Goal: Information Seeking & Learning: Learn about a topic

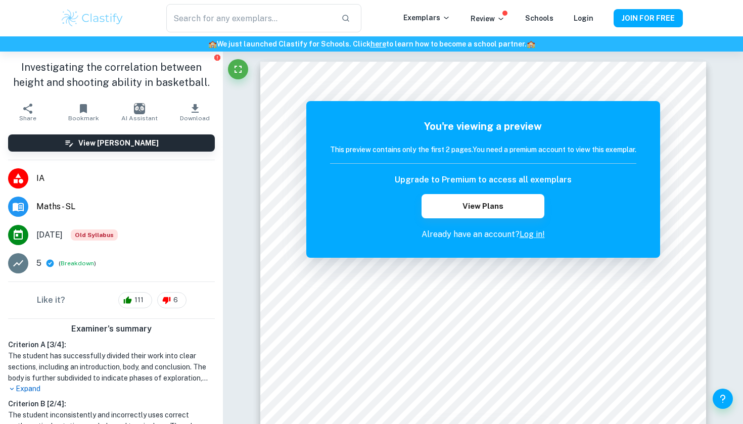
click at [94, 14] on img at bounding box center [92, 18] width 64 height 20
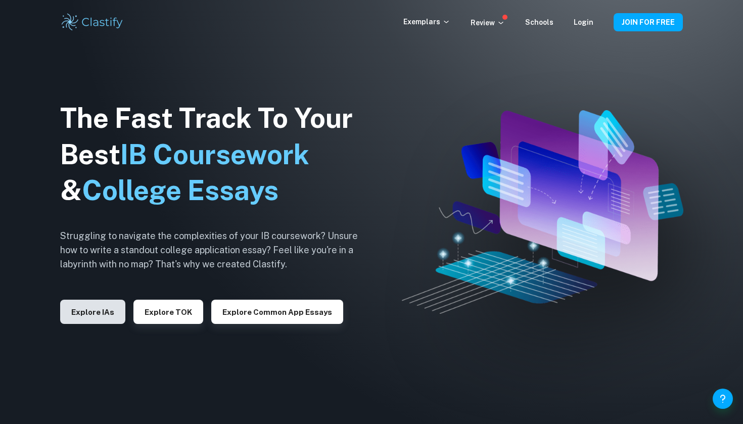
click at [84, 310] on button "Explore IAs" at bounding box center [92, 312] width 65 height 24
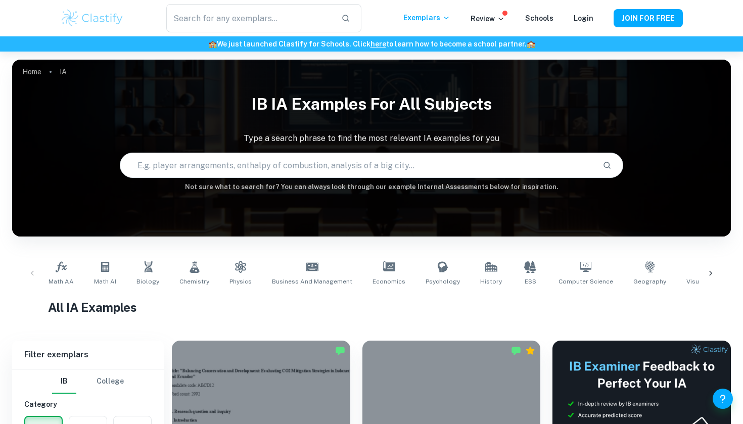
click at [713, 270] on icon at bounding box center [711, 273] width 10 height 10
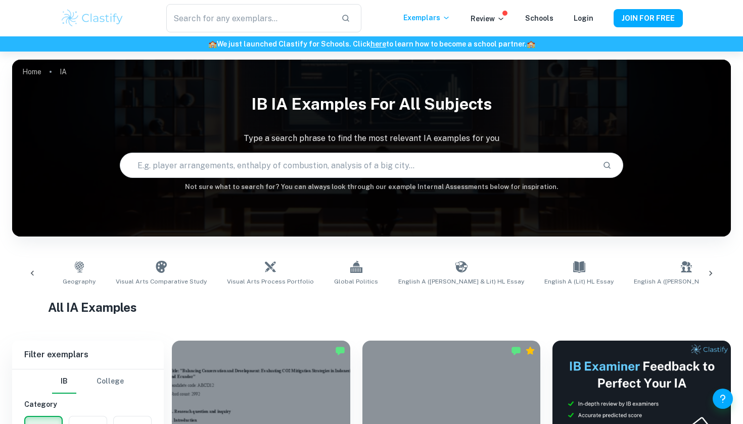
click at [713, 270] on icon at bounding box center [711, 273] width 10 height 10
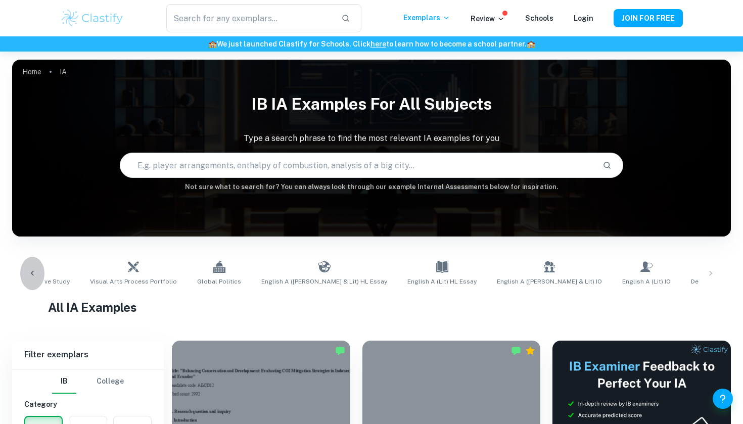
click at [28, 273] on icon at bounding box center [32, 273] width 10 height 10
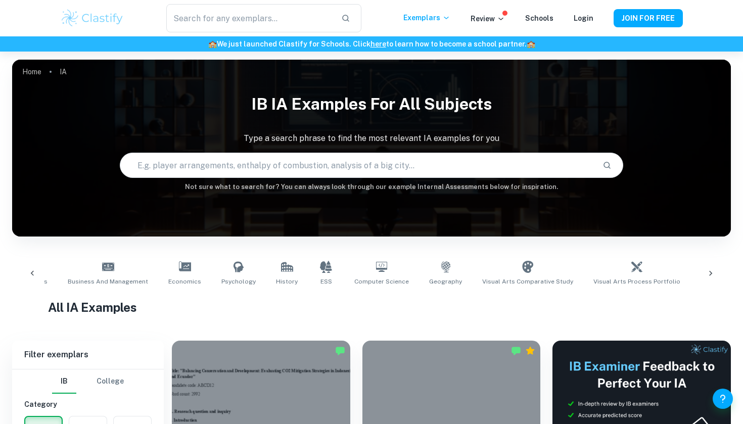
scroll to position [0, 140]
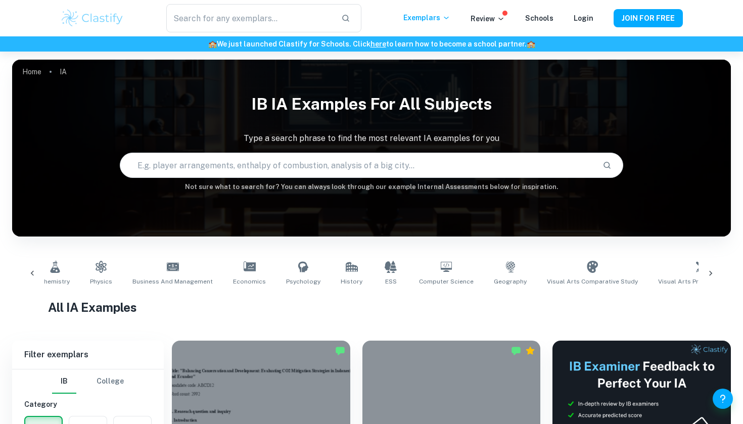
click at [420, 178] on input "text" at bounding box center [357, 165] width 474 height 28
type input ","
type input "math"
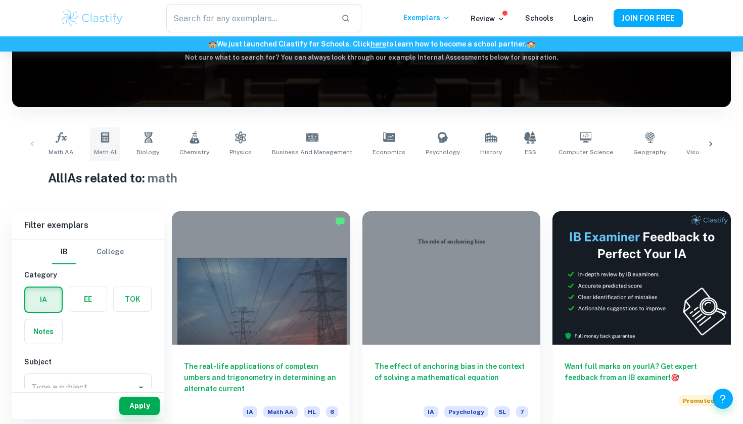
click at [116, 141] on link "Math AI" at bounding box center [105, 143] width 30 height 33
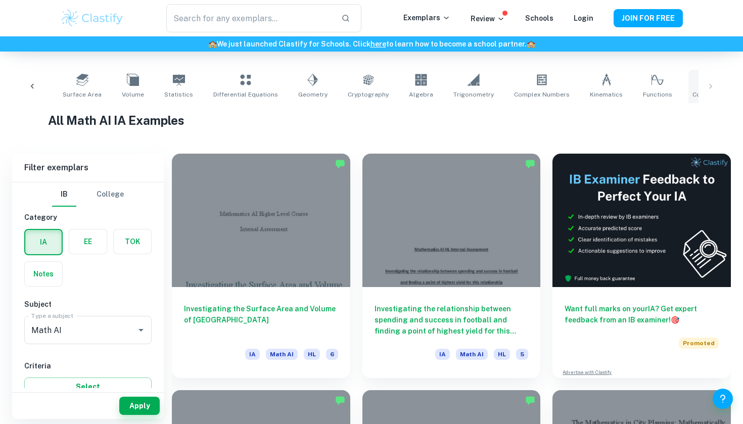
scroll to position [0, 192]
click at [705, 77] on icon at bounding box center [711, 79] width 12 height 11
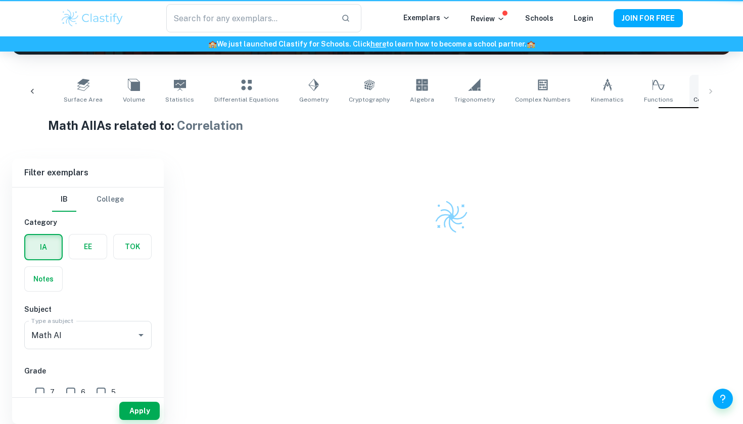
type input "Correlation"
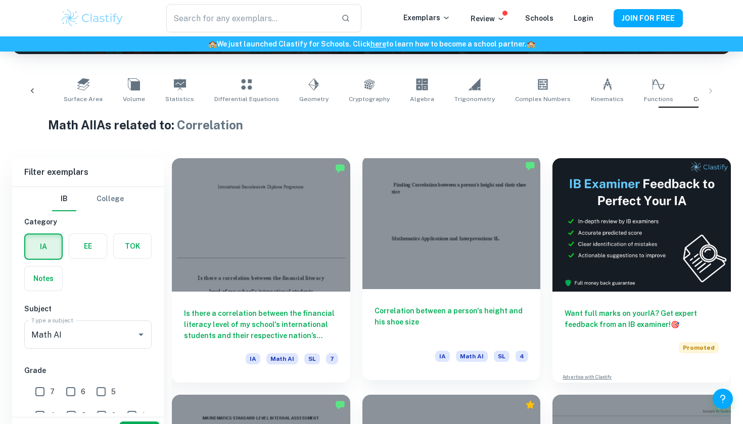
scroll to position [207, 0]
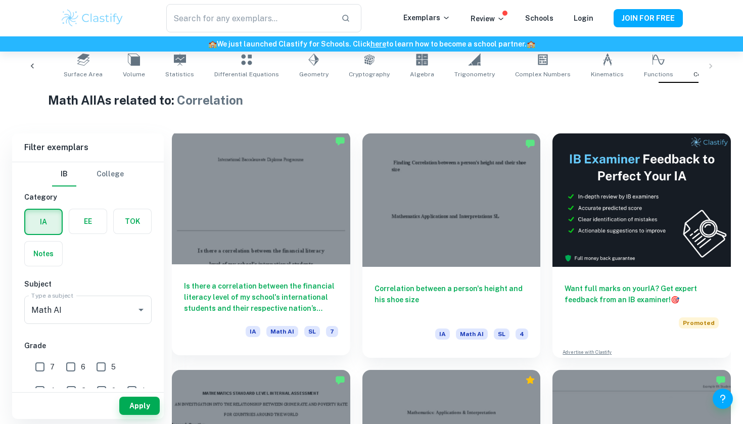
click at [273, 282] on h6 "Is there a correlation between the financial literacy level of my school's inte…" at bounding box center [261, 297] width 154 height 33
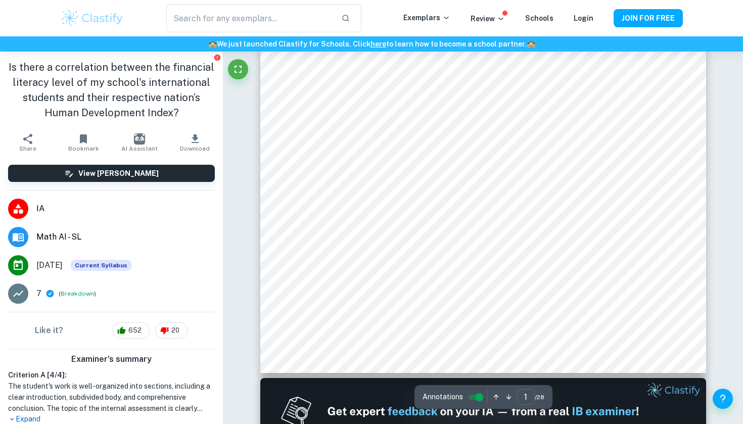
scroll to position [266, 1]
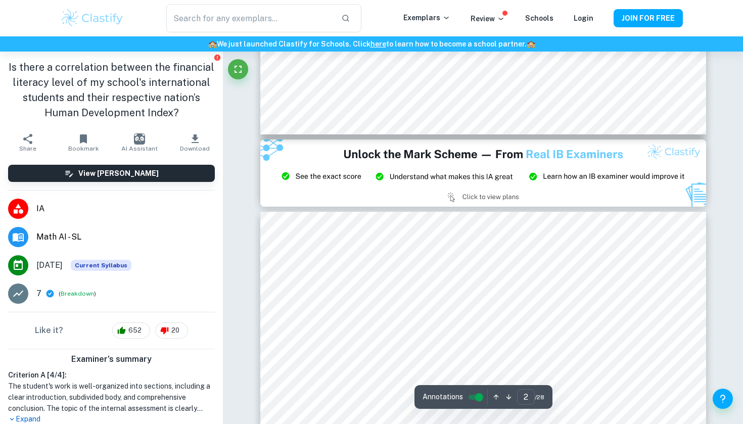
type input "3"
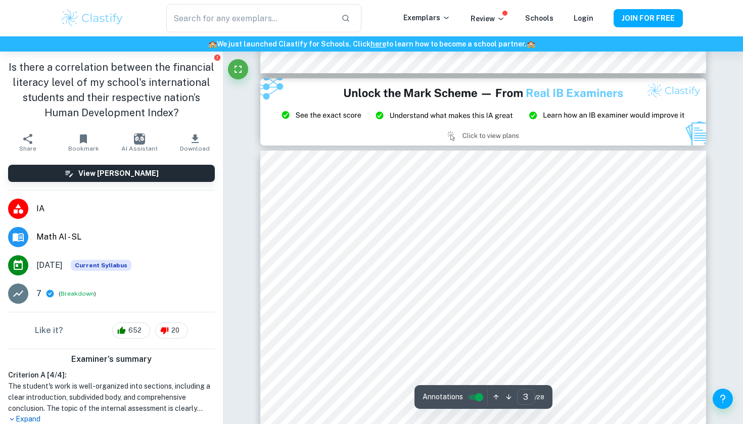
scroll to position [1229, 0]
